Goal: Use online tool/utility

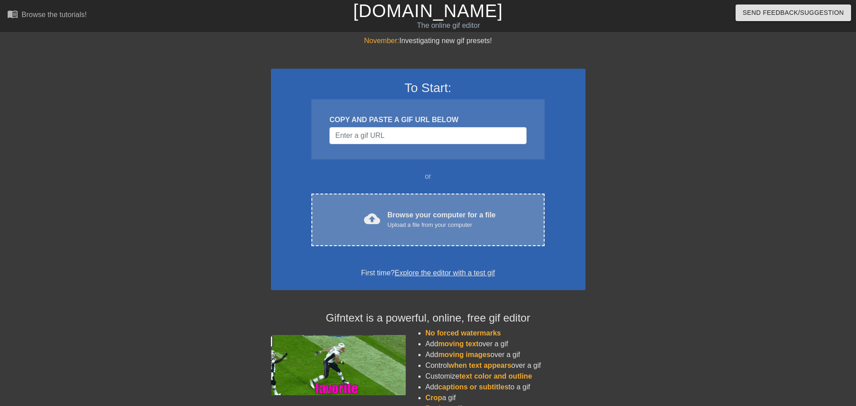
click at [460, 224] on div "Upload a file from your computer" at bounding box center [441, 225] width 108 height 9
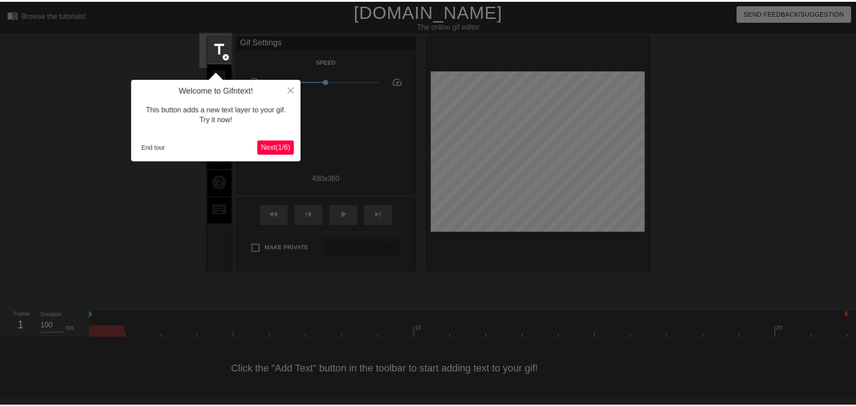
scroll to position [1, 0]
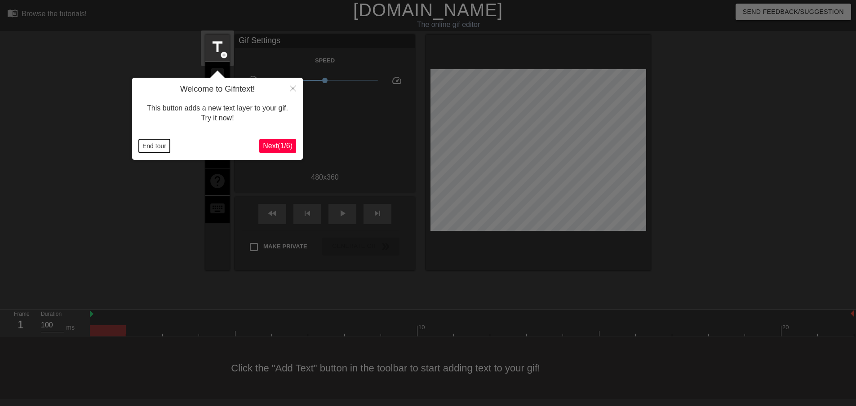
click at [156, 147] on button "End tour" at bounding box center [154, 145] width 31 height 13
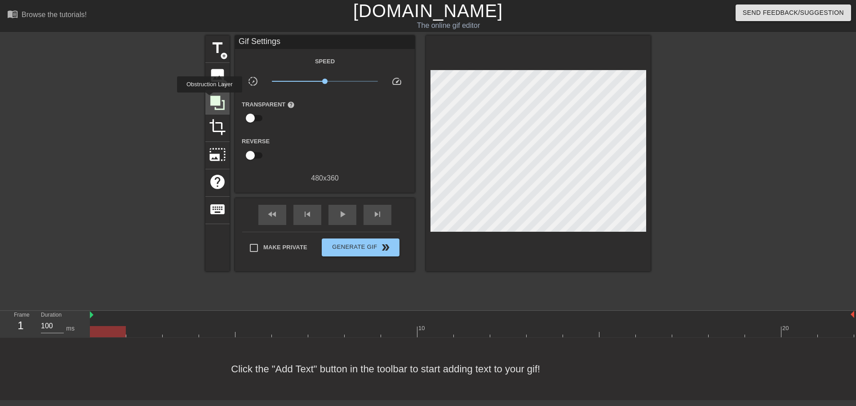
click at [209, 99] on icon at bounding box center [217, 102] width 17 height 17
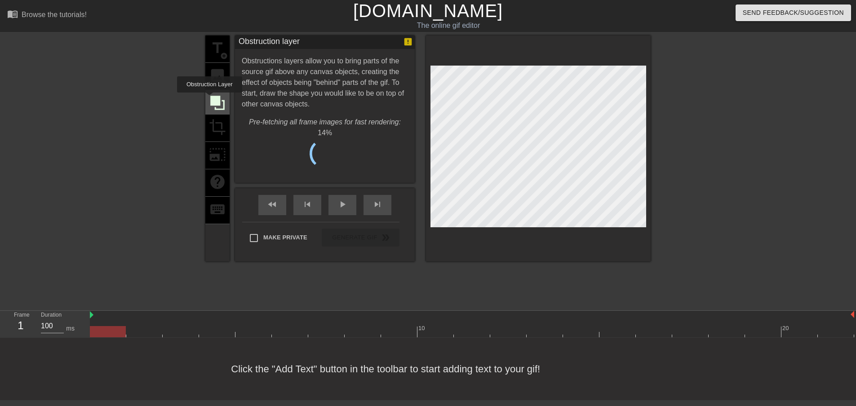
click at [209, 99] on icon at bounding box center [217, 102] width 17 height 17
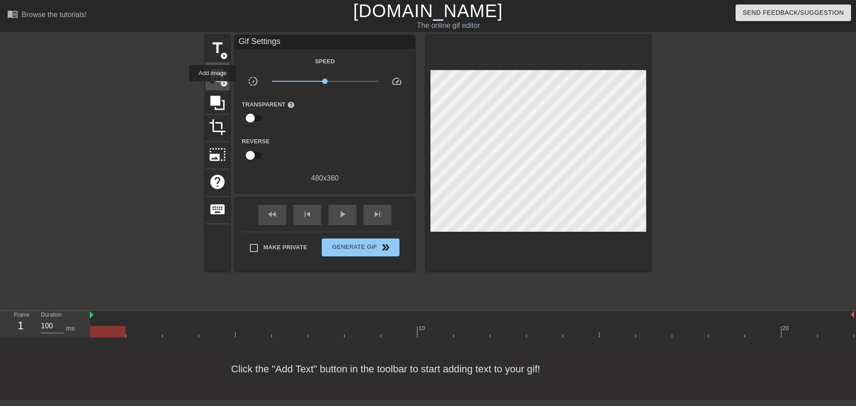
click at [212, 88] on div "image add_circle" at bounding box center [217, 76] width 24 height 27
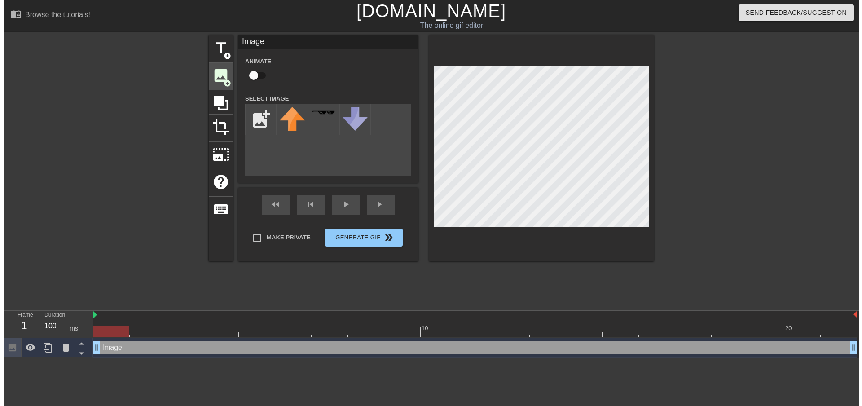
scroll to position [0, 0]
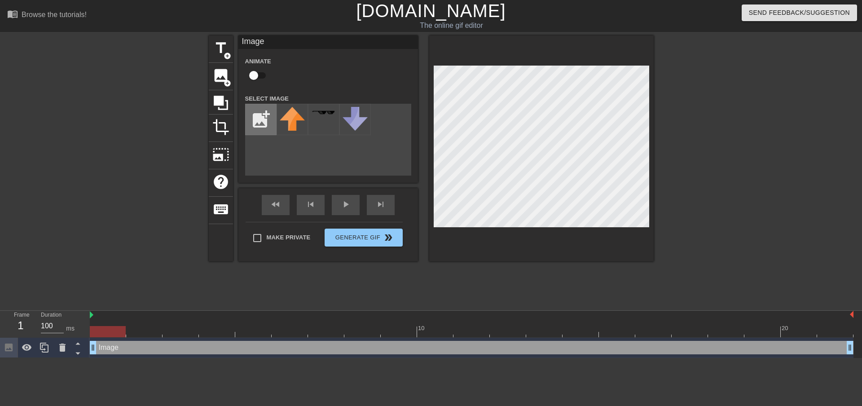
click at [265, 124] on input "file" at bounding box center [261, 119] width 31 height 31
type input "C:\fakepath\haveparis.png"
click at [300, 112] on img at bounding box center [292, 113] width 25 height 4
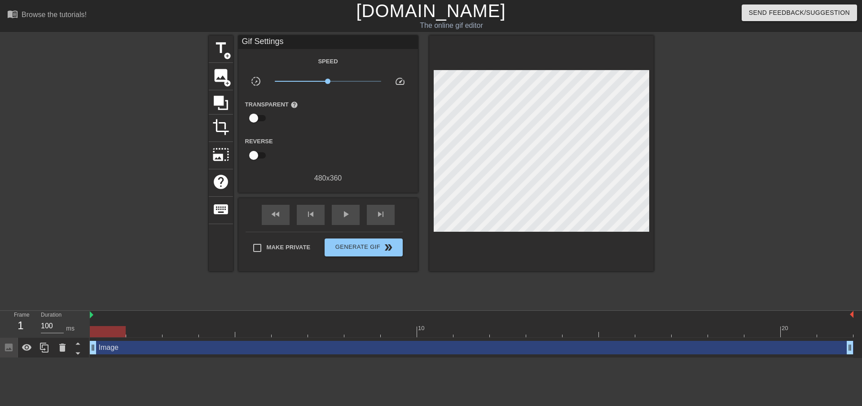
click at [592, 246] on div at bounding box center [541, 153] width 225 height 236
click at [352, 215] on div "play_arrow" at bounding box center [346, 215] width 28 height 20
click at [336, 79] on span "x1.00" at bounding box center [328, 81] width 106 height 11
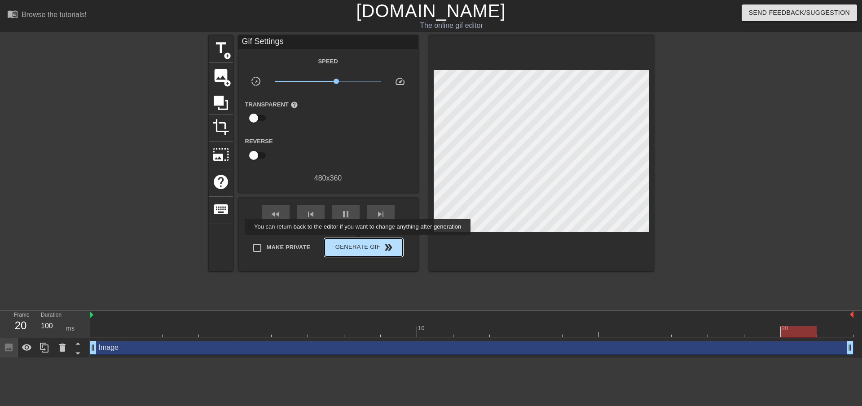
click at [359, 242] on span "Generate Gif double_arrow" at bounding box center [363, 247] width 71 height 11
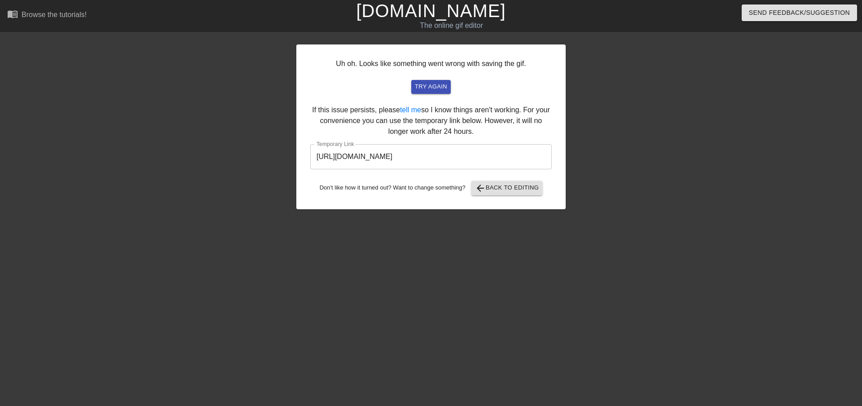
click at [514, 155] on input "[URL][DOMAIN_NAME]" at bounding box center [431, 156] width 242 height 25
